Goal: Task Accomplishment & Management: Use online tool/utility

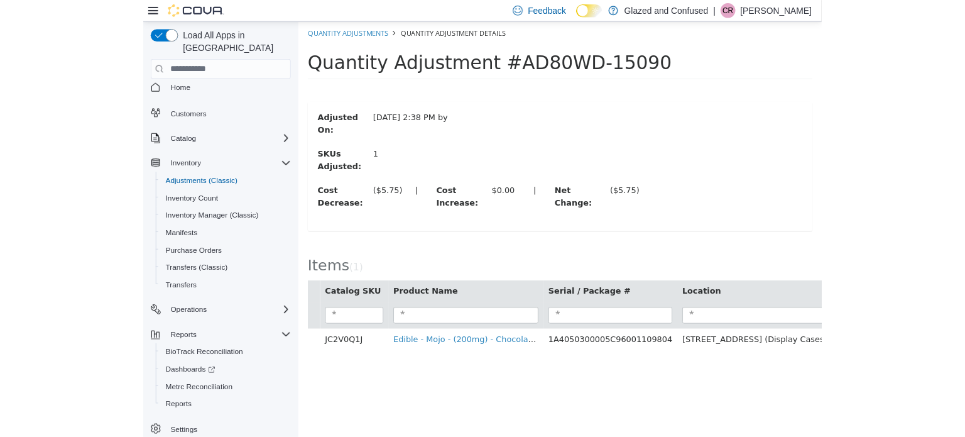
scroll to position [8, 0]
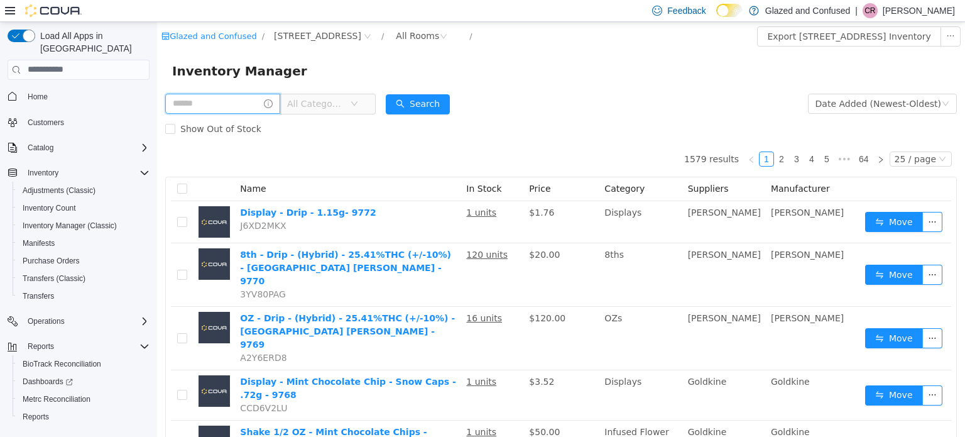
click at [226, 97] on input "text" at bounding box center [222, 103] width 115 height 20
type input "******"
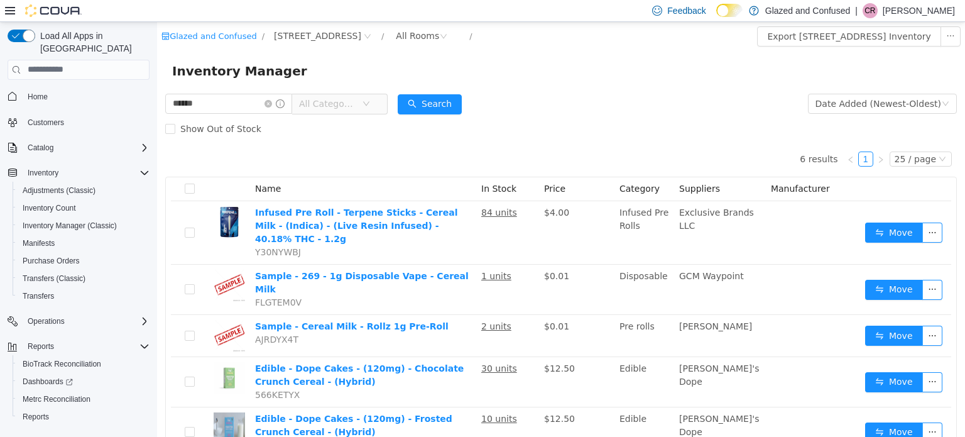
click at [331, 102] on span "All Categories" at bounding box center [327, 103] width 57 height 13
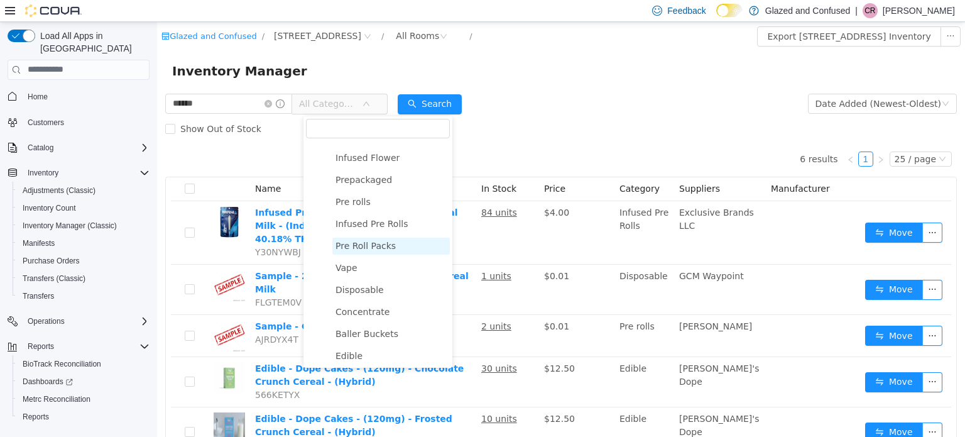
scroll to position [126, 0]
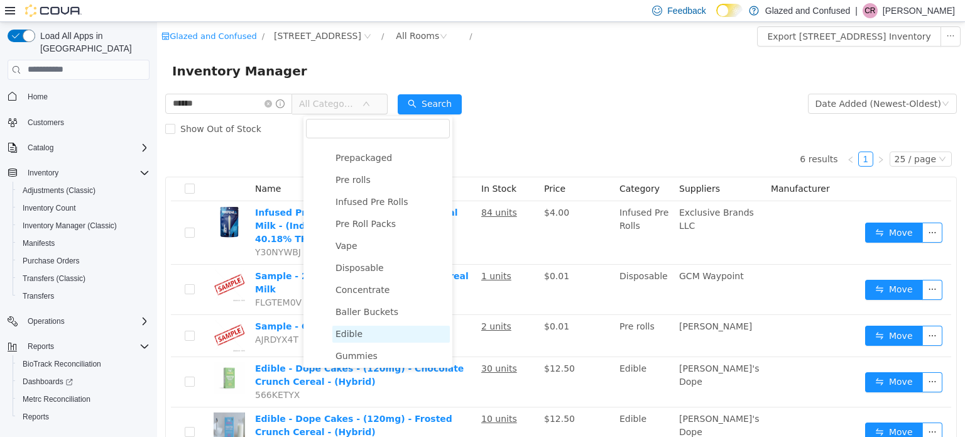
click at [365, 329] on span "Edible" at bounding box center [390, 333] width 117 height 17
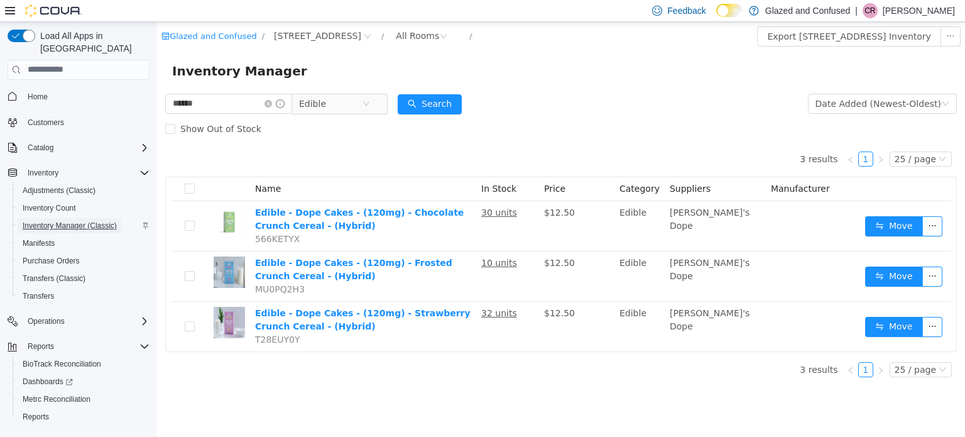
click at [83, 221] on span "Inventory Manager (Classic)" at bounding box center [70, 226] width 94 height 10
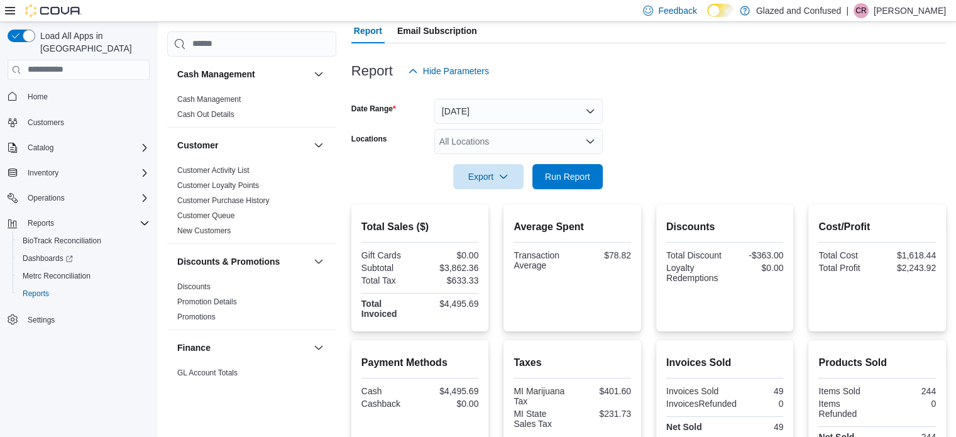
scroll to position [817, 0]
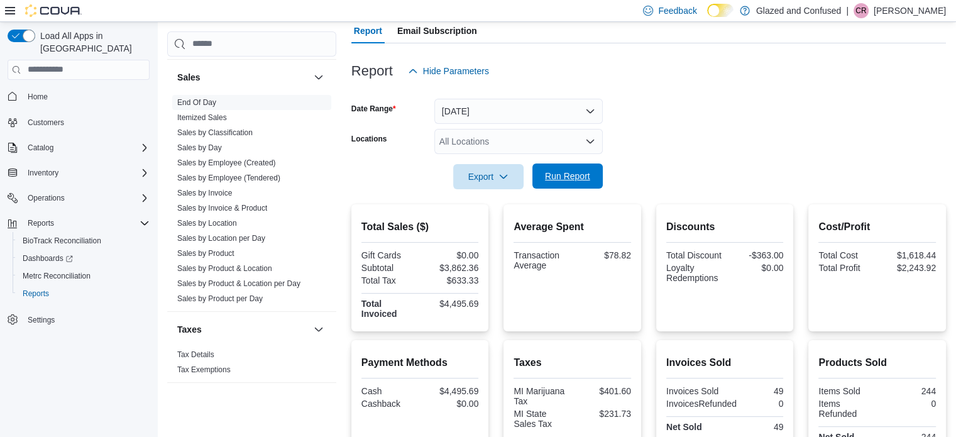
click at [571, 183] on span "Run Report" at bounding box center [567, 175] width 55 height 25
click at [562, 177] on span "Run Report" at bounding box center [567, 176] width 45 height 13
